Goal: Task Accomplishment & Management: Complete application form

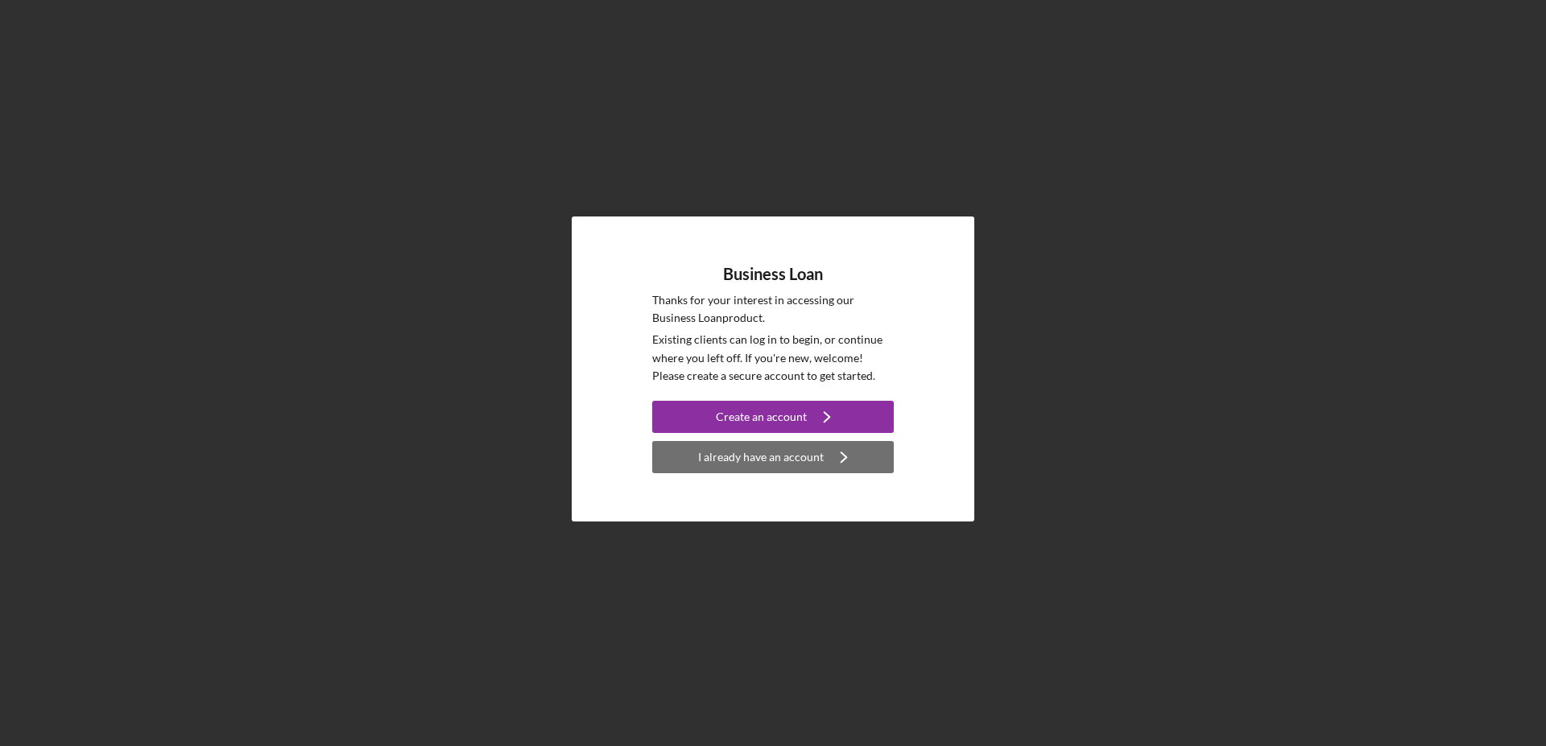
click at [750, 460] on div "I already have an account" at bounding box center [761, 457] width 126 height 32
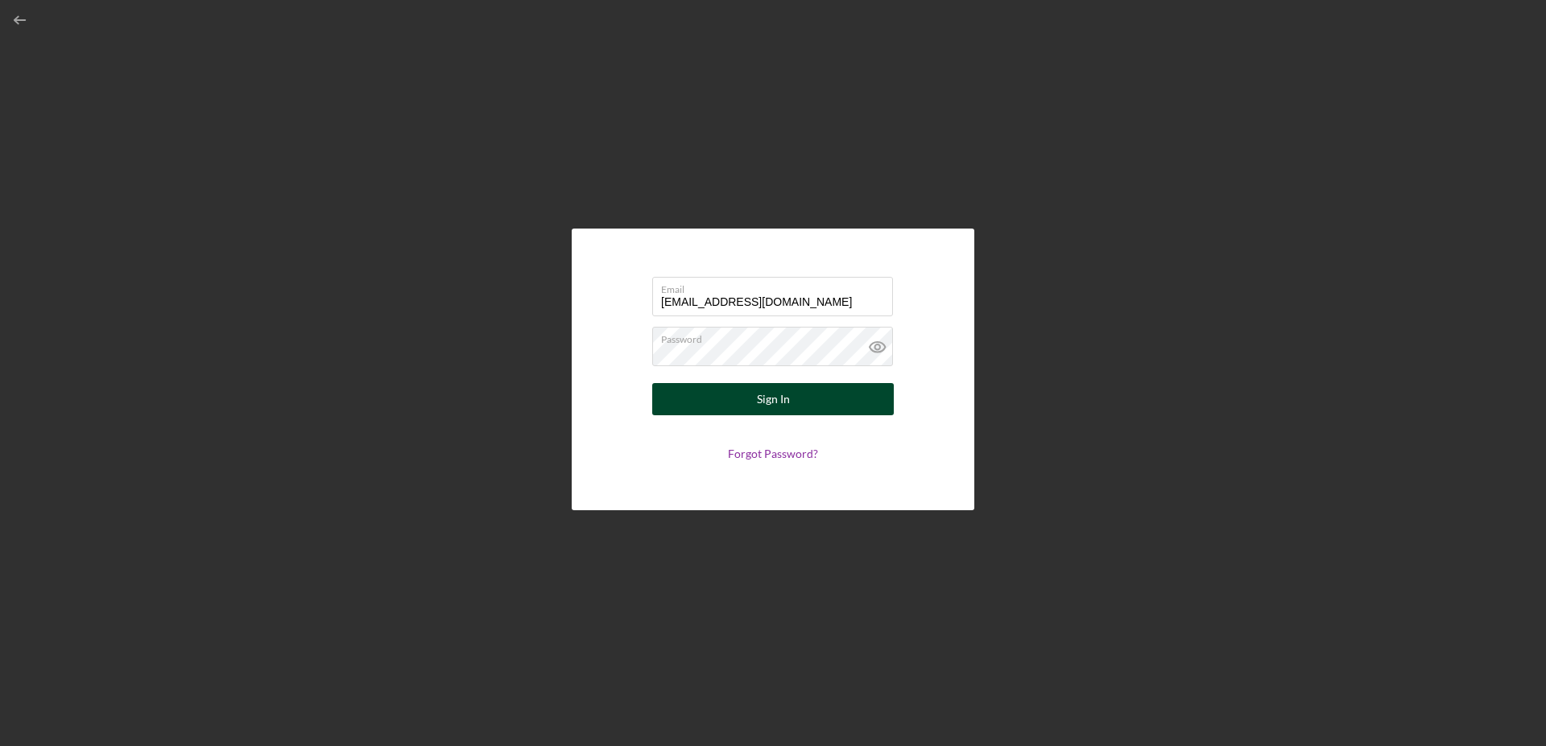
type input "[EMAIL_ADDRESS][DOMAIN_NAME]"
click at [776, 399] on div "Sign In" at bounding box center [773, 399] width 33 height 32
